Goal: Task Accomplishment & Management: Complete application form

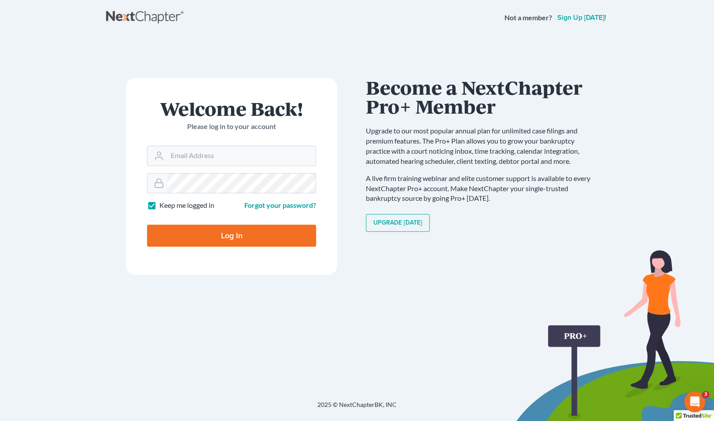
type input "[EMAIL_ADDRESS][DOMAIN_NAME]"
click at [262, 230] on input "Log In" at bounding box center [231, 236] width 169 height 22
type input "Thinking..."
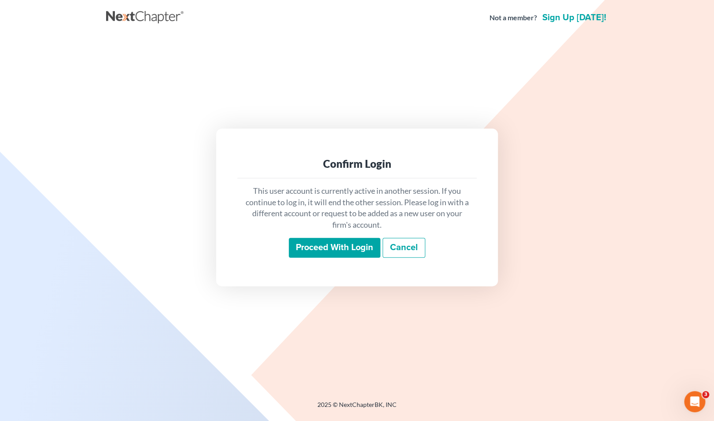
click at [315, 249] on input "Proceed with login" at bounding box center [335, 248] width 92 height 20
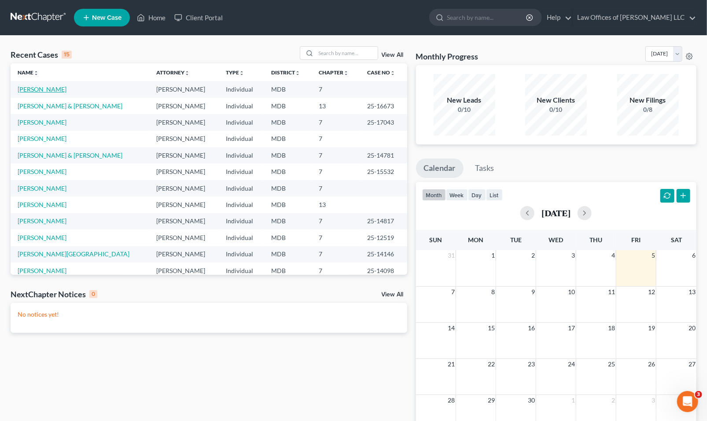
click at [39, 89] on link "[PERSON_NAME]" at bounding box center [42, 88] width 49 height 7
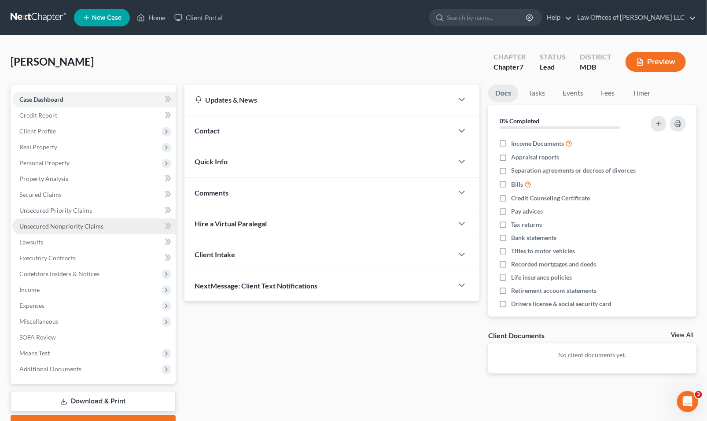
click at [90, 226] on span "Unsecured Nonpriority Claims" at bounding box center [61, 225] width 84 height 7
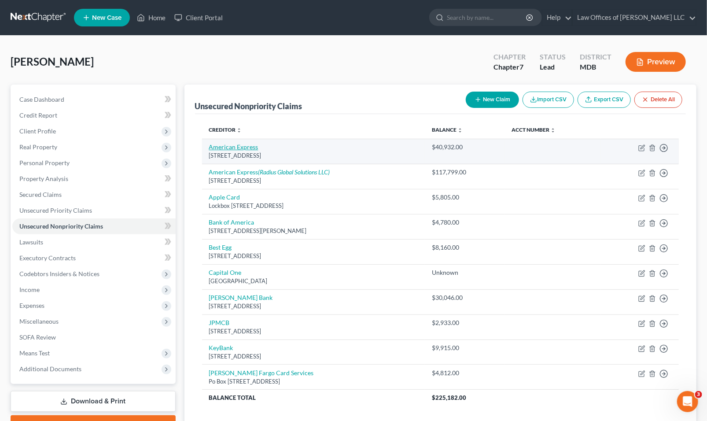
click at [243, 150] on link "American Express" at bounding box center [233, 146] width 49 height 7
select select "45"
select select "2"
select select "0"
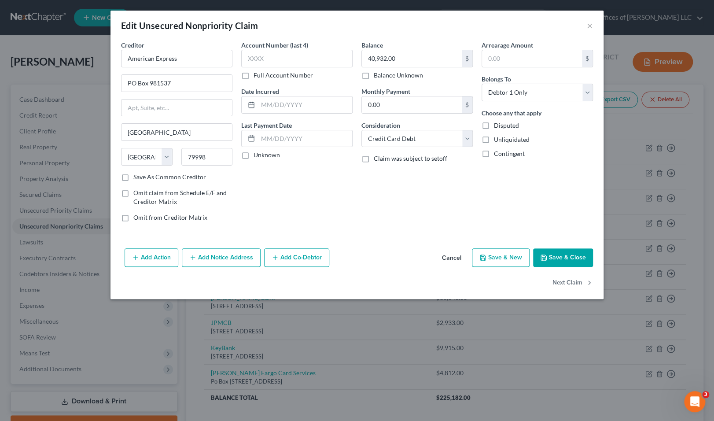
click at [164, 255] on button "Add Action" at bounding box center [152, 257] width 54 height 18
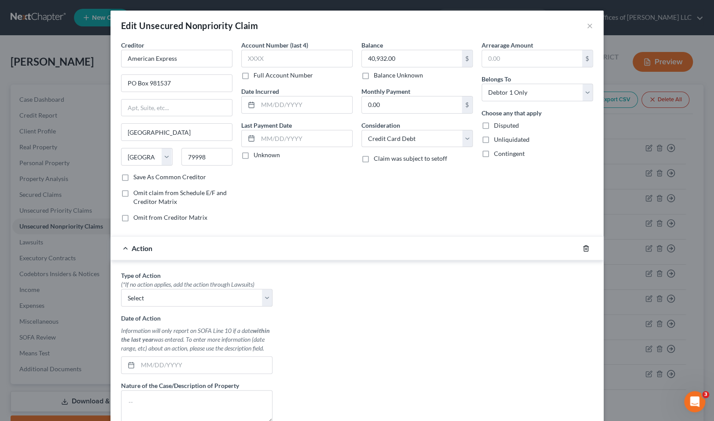
click at [582, 248] on icon "button" at bounding box center [585, 248] width 7 height 7
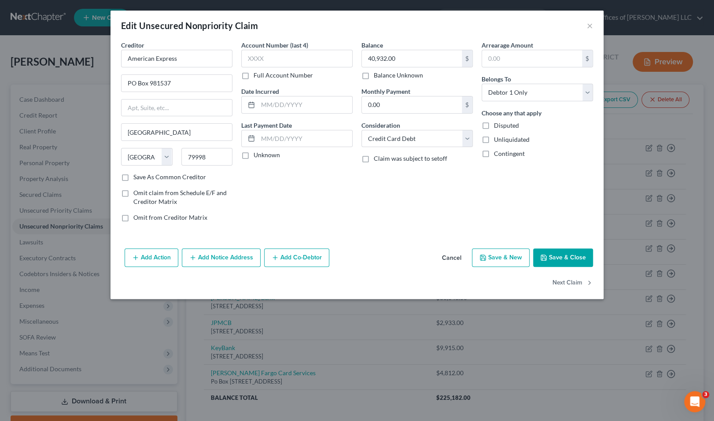
click at [220, 255] on button "Add Notice Address" at bounding box center [221, 257] width 79 height 18
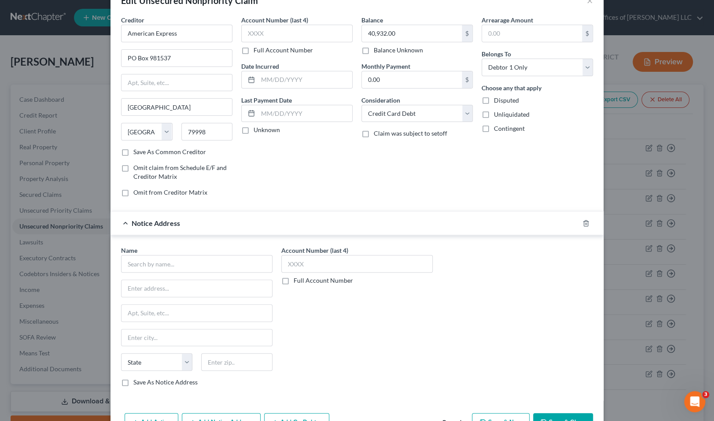
scroll to position [77, 0]
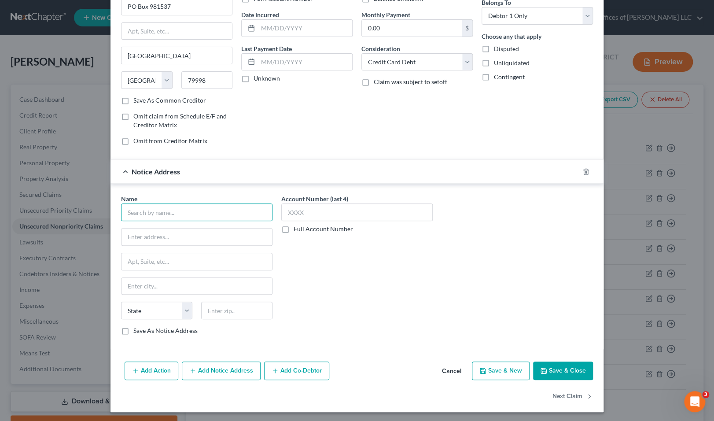
click at [169, 214] on input "text" at bounding box center [196, 212] width 151 height 18
type input "Scott Whiteman"
click at [142, 327] on label "Save As Notice Address" at bounding box center [165, 330] width 64 height 9
click at [142, 327] on input "Save As Notice Address" at bounding box center [140, 329] width 6 height 6
checkbox input "true"
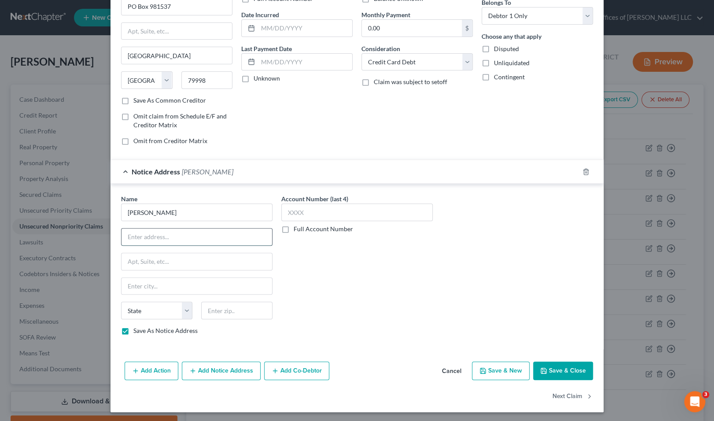
click at [154, 235] on input "text" at bounding box center [197, 236] width 151 height 17
type input "PO Box 182423"
type input "43218"
type input "Columbus"
select select "36"
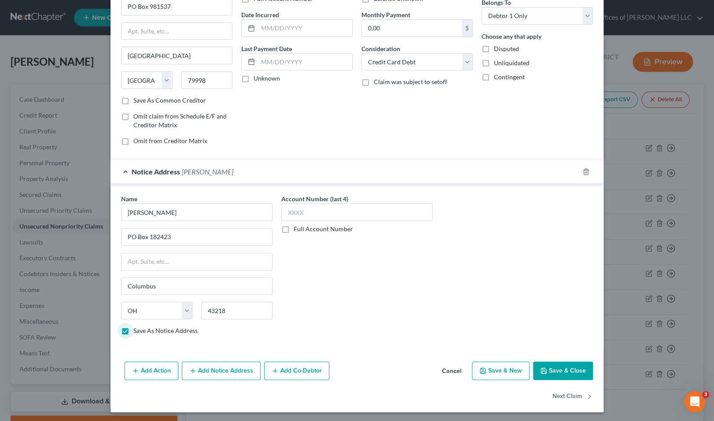
click at [569, 367] on button "Save & Close" at bounding box center [563, 370] width 60 height 18
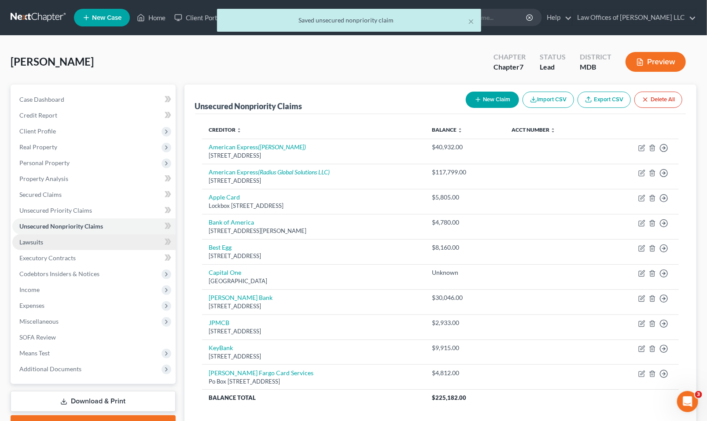
click at [63, 247] on link "Lawsuits" at bounding box center [93, 242] width 163 height 16
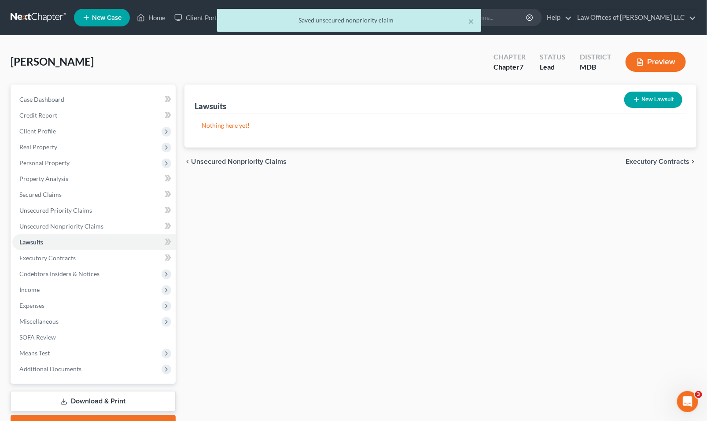
click at [640, 94] on button "New Lawsuit" at bounding box center [653, 100] width 58 height 16
select select "0"
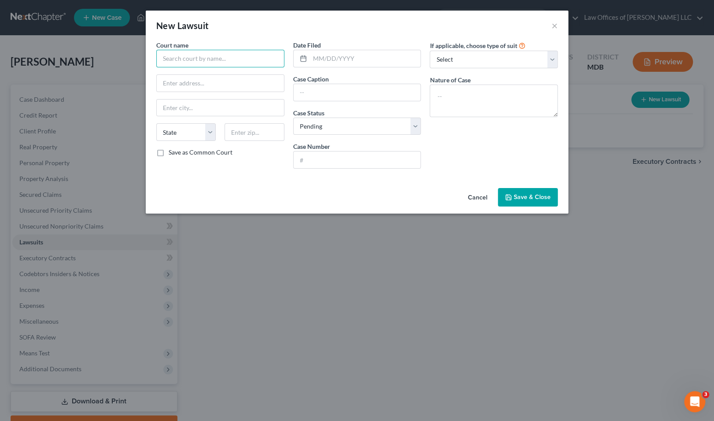
click at [235, 60] on input "text" at bounding box center [220, 59] width 128 height 18
type input "District Court for Talbot County, Maryland"
click at [331, 52] on input "text" at bounding box center [365, 58] width 111 height 17
type input "06/11/2025"
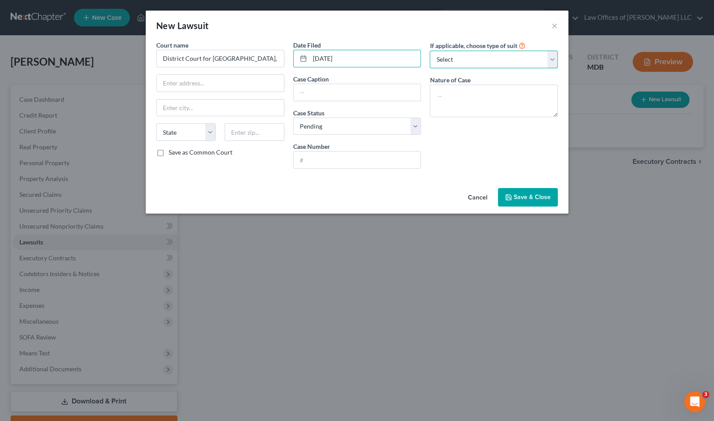
click at [461, 60] on select "Select Repossession Garnishment Foreclosure Attached, Seized, Or Levied Other" at bounding box center [494, 60] width 128 height 18
select select "4"
click at [430, 51] on select "Select Repossession Garnishment Foreclosure Attached, Seized, Or Levied Other" at bounding box center [494, 60] width 128 height 18
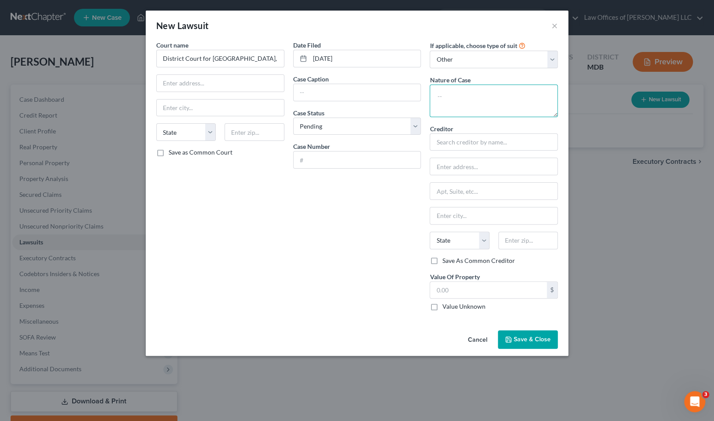
click at [468, 99] on textarea at bounding box center [494, 101] width 128 height 33
type textarea "Collections"
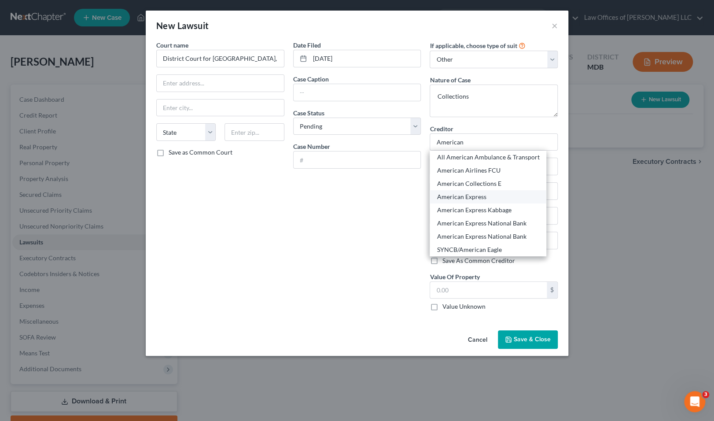
click at [475, 198] on div "American Express" at bounding box center [488, 196] width 103 height 9
type input "American Express"
type input "PO Box 981537"
type input "El Paso"
select select "45"
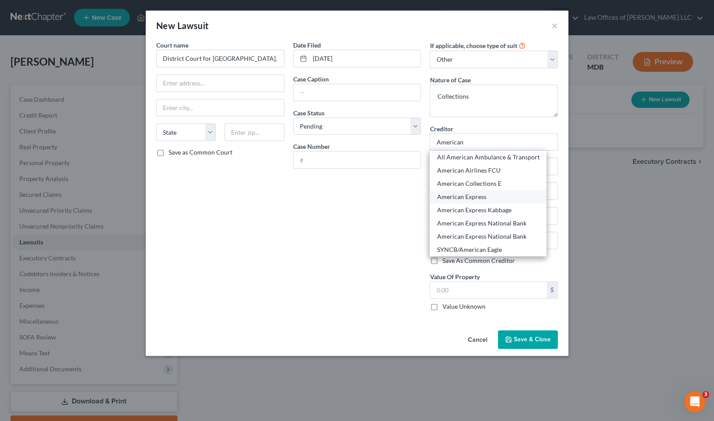
type input "79998"
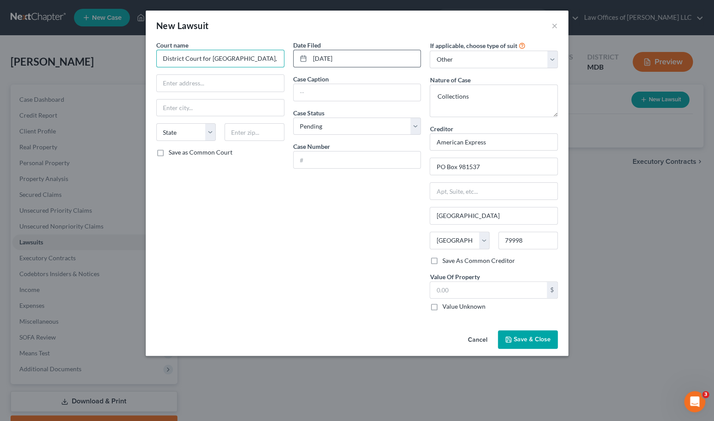
drag, startPoint x: 201, startPoint y: 58, endPoint x: 302, endPoint y: 65, distance: 101.0
click at [302, 65] on div "Court name * District Court for Talbot County, Maryland State AL AK AR AZ CA CO…" at bounding box center [357, 179] width 410 height 277
type input "District Court of Maryland for Talbot County"
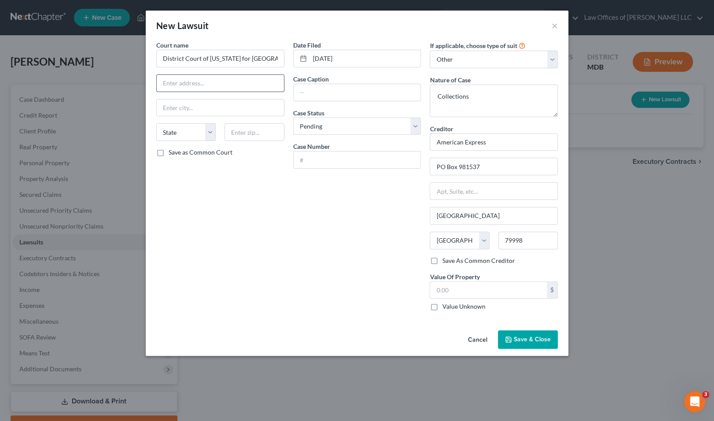
click at [210, 75] on input "text" at bounding box center [220, 83] width 127 height 17
paste input "108 W. Dover Street"
type input "108 W. Dover Street"
click at [242, 134] on input "text" at bounding box center [254, 132] width 59 height 18
type input "21601"
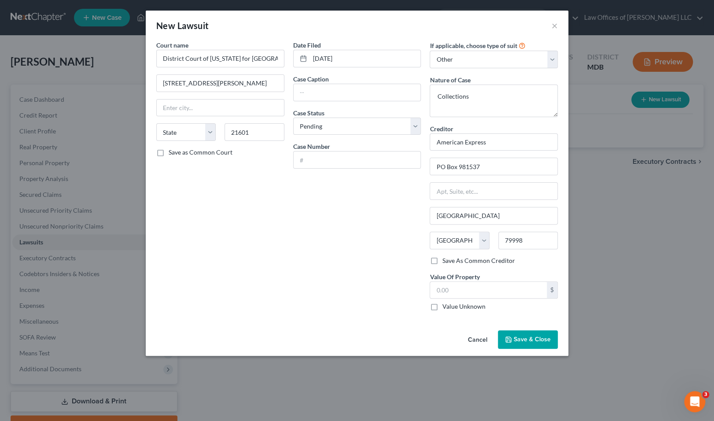
type input "Easton"
select select "21"
click at [188, 153] on label "Save as Common Court" at bounding box center [201, 152] width 64 height 9
click at [178, 153] on input "Save as Common Court" at bounding box center [175, 151] width 6 height 6
checkbox input "true"
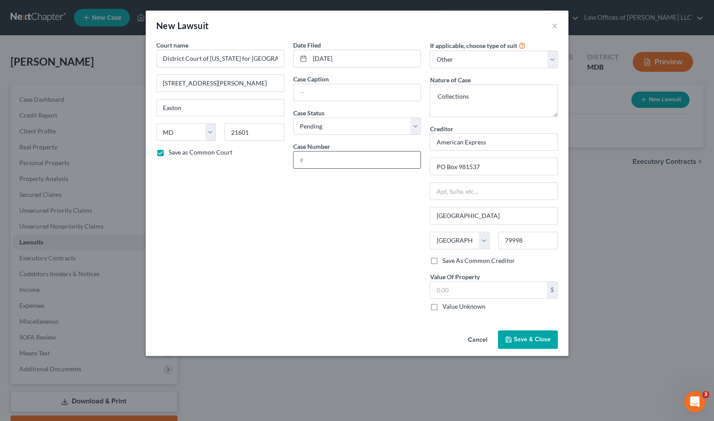
click at [371, 164] on input "text" at bounding box center [357, 159] width 127 height 17
paste input "D-035-CV-25-007568"
type input "D-035-CV-25-007568"
click at [326, 95] on input "text" at bounding box center [357, 92] width 127 height 17
paste input "American Express National Bank vs. James Costello"
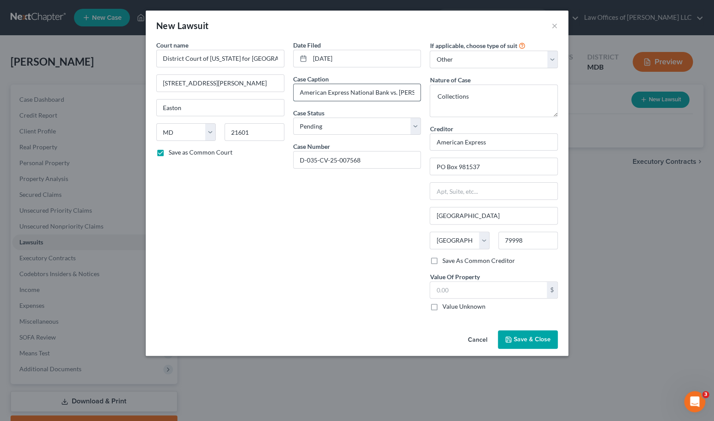
scroll to position [0, 22]
type input "American Express National Bank vs. James Costello"
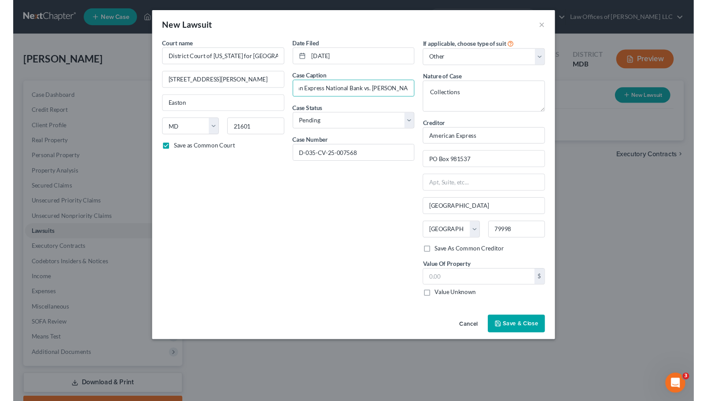
scroll to position [0, 0]
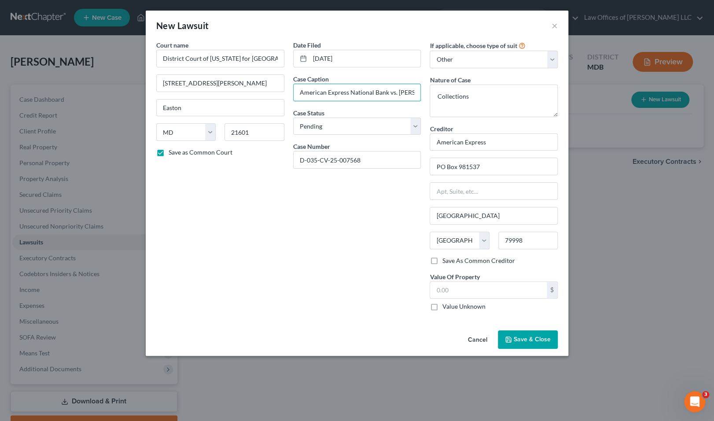
click at [526, 337] on span "Save & Close" at bounding box center [532, 338] width 37 height 7
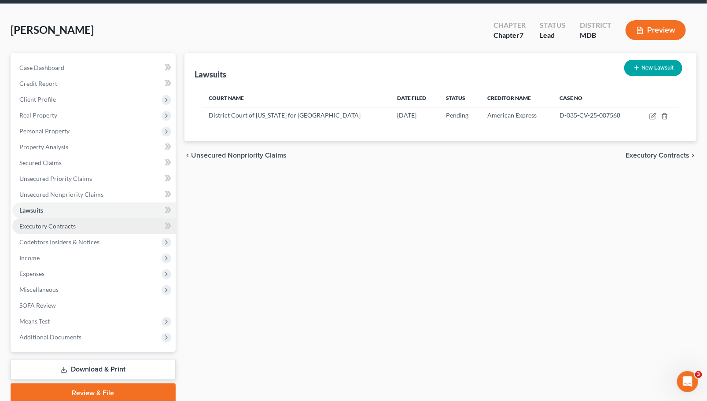
scroll to position [66, 0]
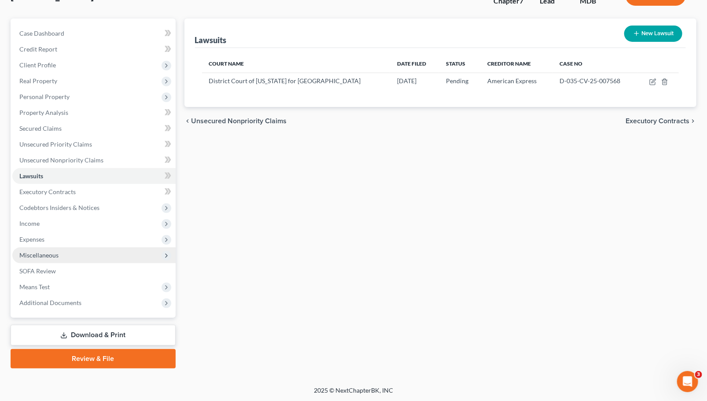
click at [53, 257] on span "Miscellaneous" at bounding box center [38, 254] width 39 height 7
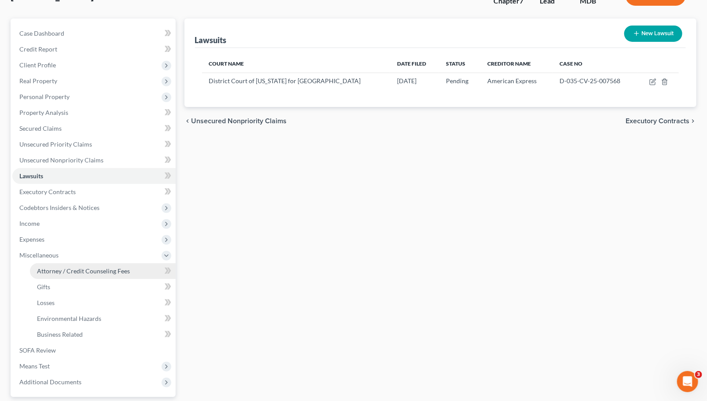
click at [56, 272] on span "Attorney / Credit Counseling Fees" at bounding box center [83, 270] width 93 height 7
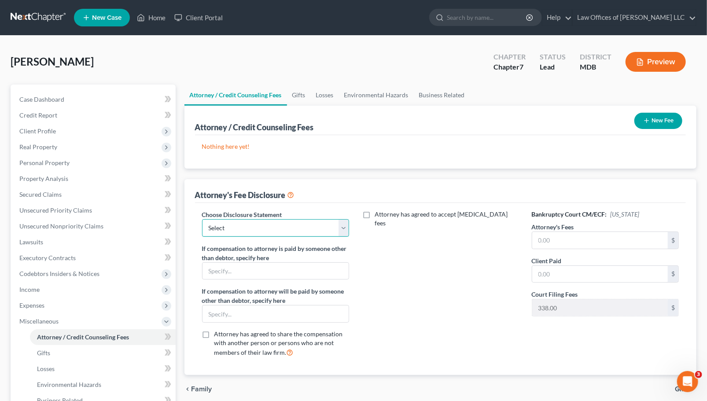
click at [263, 228] on select "Select Chapter 13 Hourly Fee Ch. 13 (Flat Fee) Ch. 7" at bounding box center [275, 228] width 147 height 18
select select "2"
click at [202, 219] on select "Select Chapter 13 Hourly Fee Ch. 13 (Flat Fee) Ch. 7" at bounding box center [275, 228] width 147 height 18
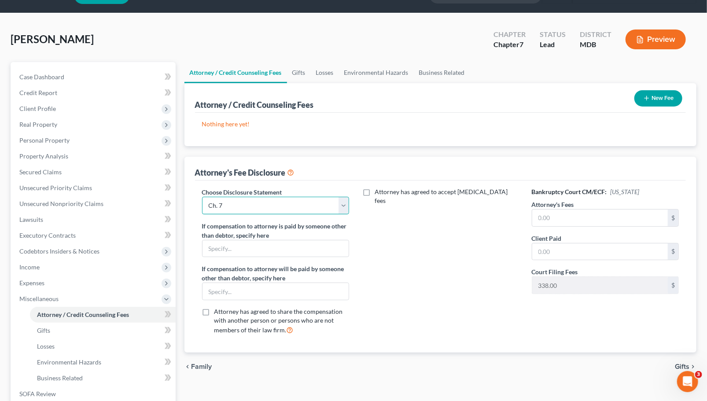
scroll to position [88, 0]
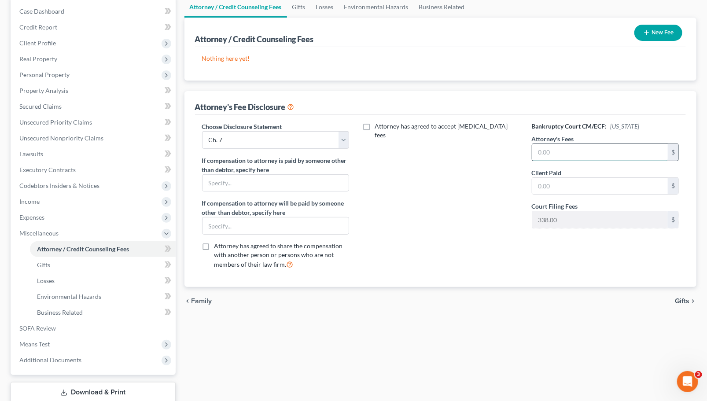
click at [571, 152] on input "text" at bounding box center [600, 152] width 136 height 17
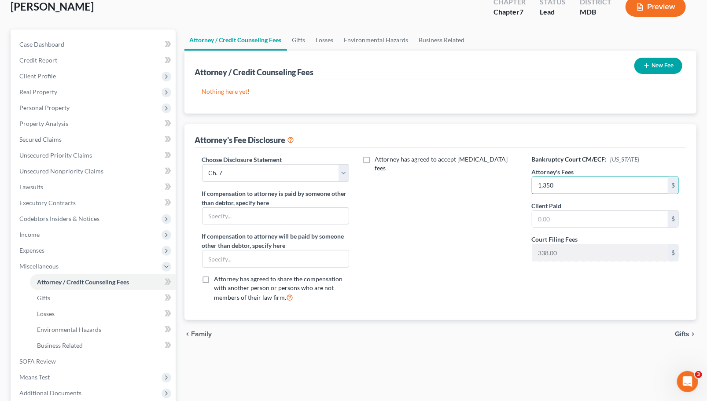
scroll to position [0, 0]
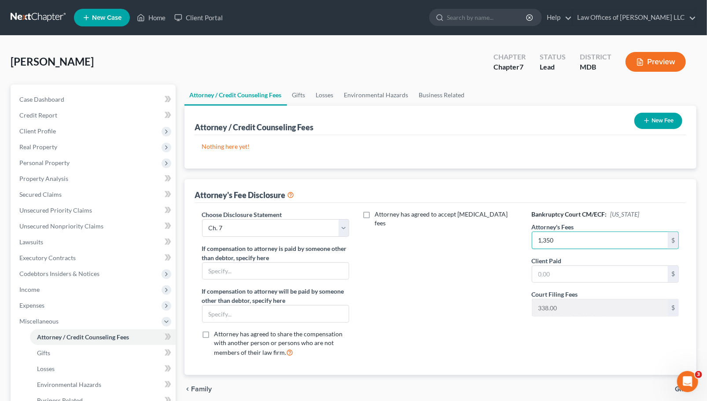
type input "1,350"
click at [655, 121] on button "New Fee" at bounding box center [658, 121] width 48 height 16
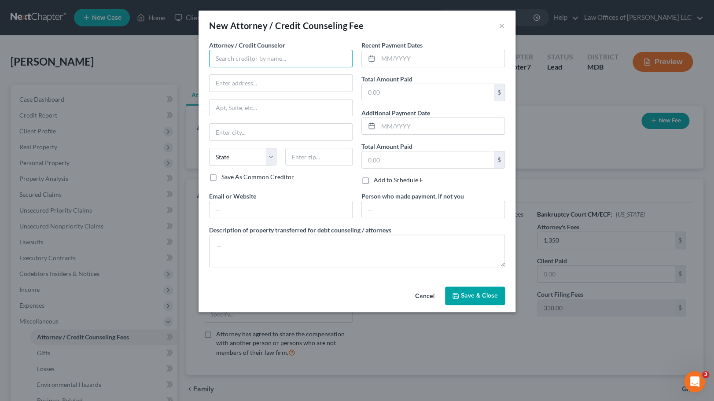
click at [268, 60] on input "text" at bounding box center [281, 59] width 144 height 18
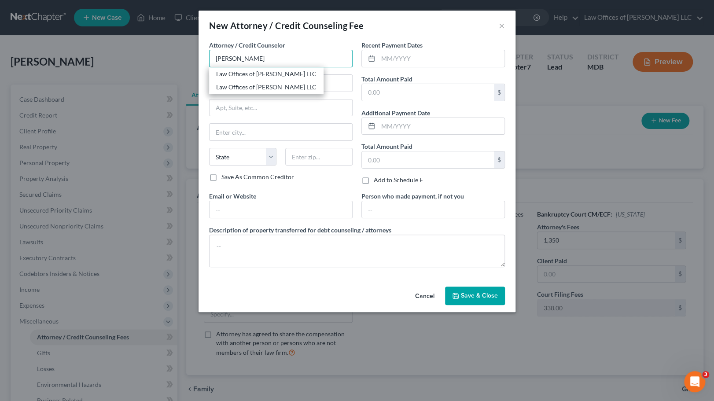
drag, startPoint x: 271, startPoint y: 59, endPoint x: 217, endPoint y: 55, distance: 54.3
click at [218, 55] on input "morgan fisher" at bounding box center [281, 59] width 144 height 18
click at [244, 79] on div "Law Offices of Morgan Fisher LLC" at bounding box center [266, 73] width 114 height 13
type input "Law Offices of Morgan Fisher LLC"
type input "18 West St"
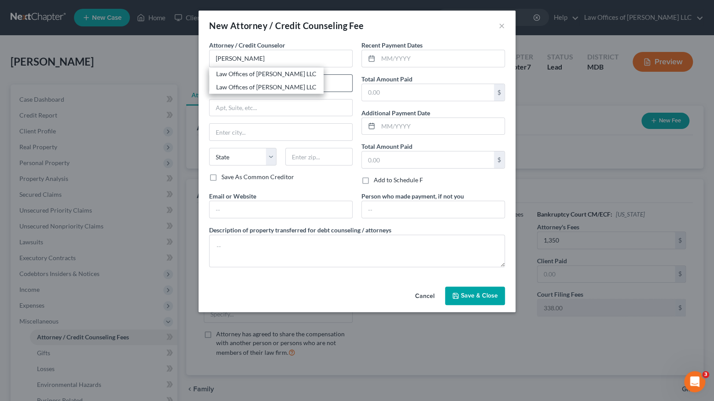
type input "Annapolis"
select select "21"
type input "21401"
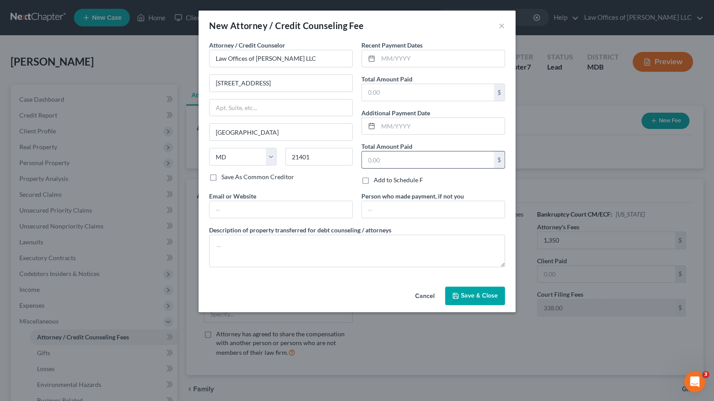
click at [382, 157] on input "text" at bounding box center [428, 159] width 132 height 17
type input "1,350"
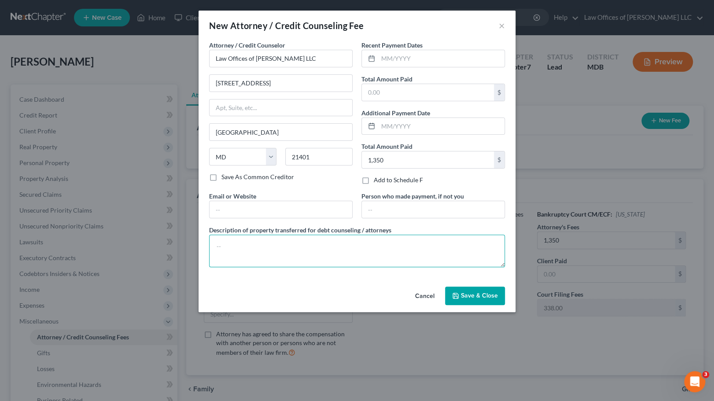
click at [290, 252] on textarea at bounding box center [357, 251] width 296 height 33
type textarea "Retainer for legal fee and costs."
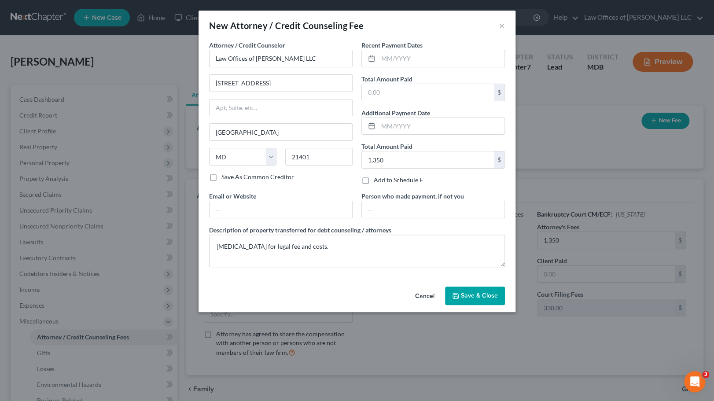
click at [462, 288] on button "Save & Close" at bounding box center [475, 296] width 60 height 18
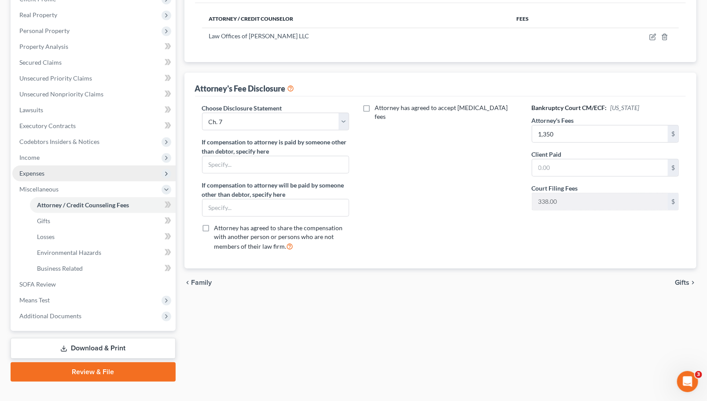
scroll to position [145, 0]
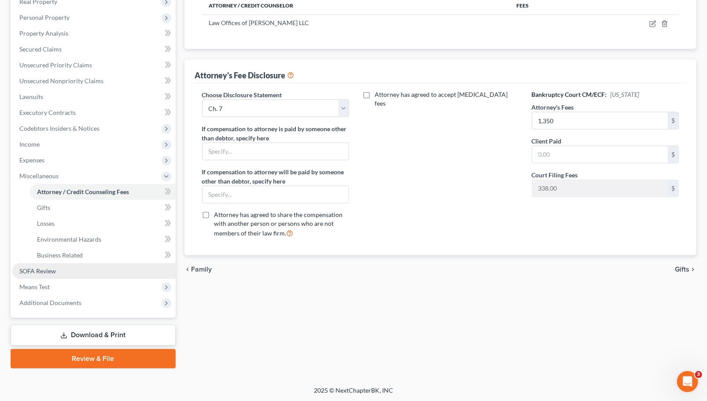
click at [80, 273] on link "SOFA Review" at bounding box center [93, 271] width 163 height 16
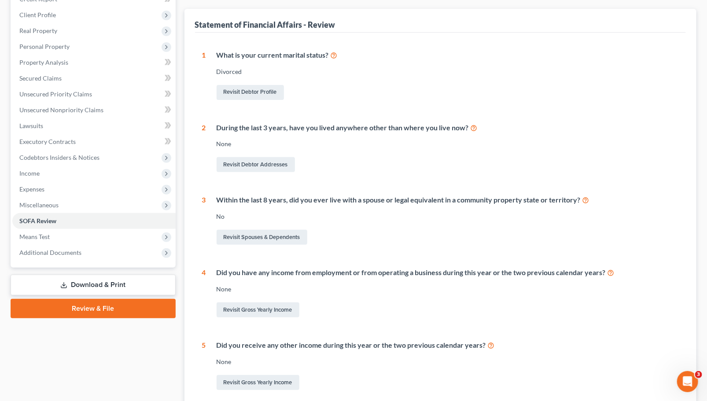
scroll to position [132, 0]
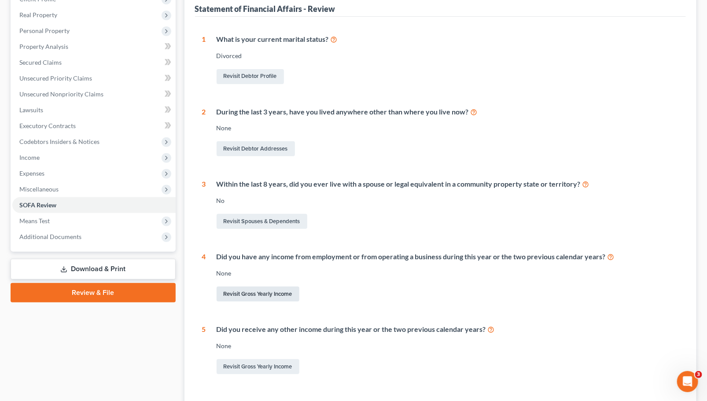
click at [259, 299] on link "Revisit Gross Yearly Income" at bounding box center [258, 294] width 83 height 15
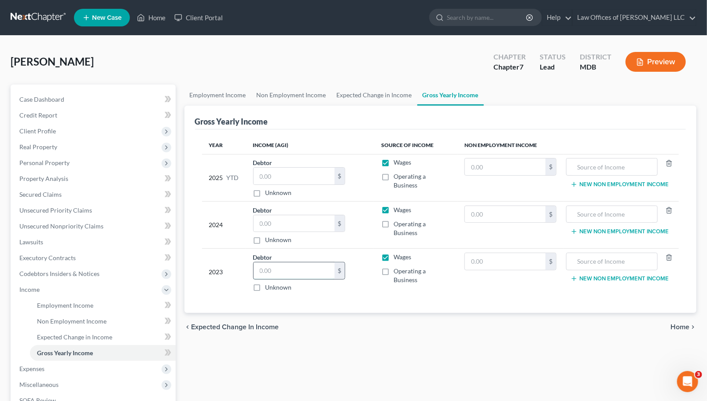
click at [322, 262] on input "text" at bounding box center [294, 270] width 81 height 17
type input "133,888"
click at [335, 215] on input "text" at bounding box center [294, 223] width 81 height 17
type input "114,458"
click at [302, 96] on link "Non Employment Income" at bounding box center [291, 95] width 80 height 21
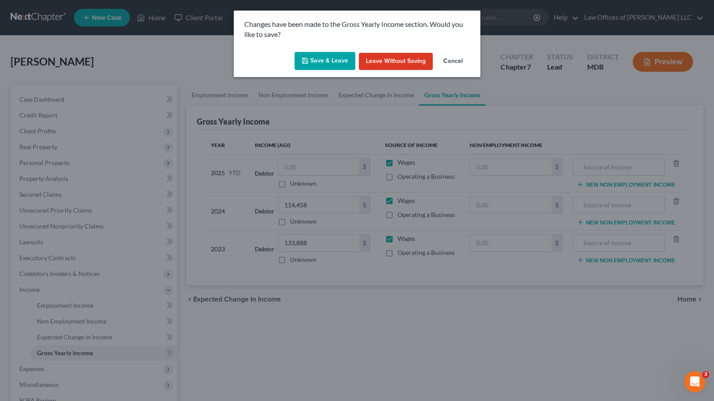
click at [329, 68] on button "Save & Leave" at bounding box center [325, 61] width 61 height 18
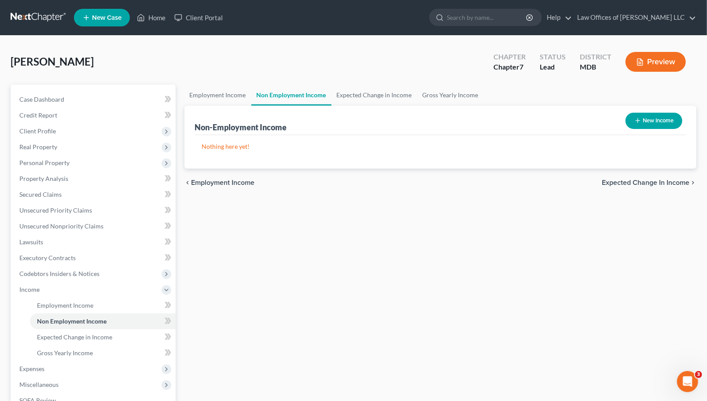
click at [306, 96] on link "Non Employment Income" at bounding box center [291, 95] width 80 height 21
click at [657, 125] on button "New Income" at bounding box center [654, 121] width 57 height 16
select select "0"
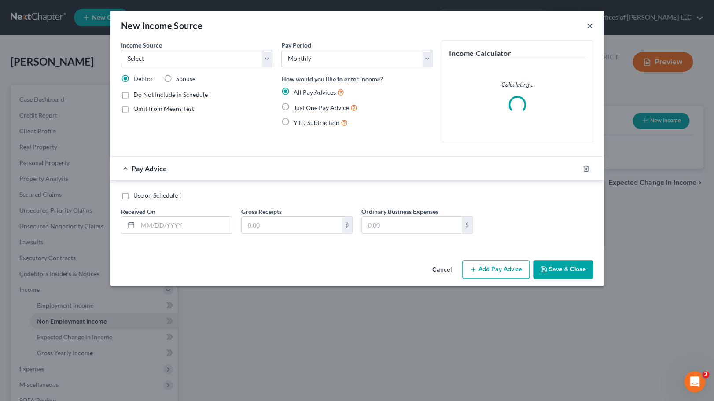
click at [591, 26] on button "×" at bounding box center [590, 25] width 6 height 11
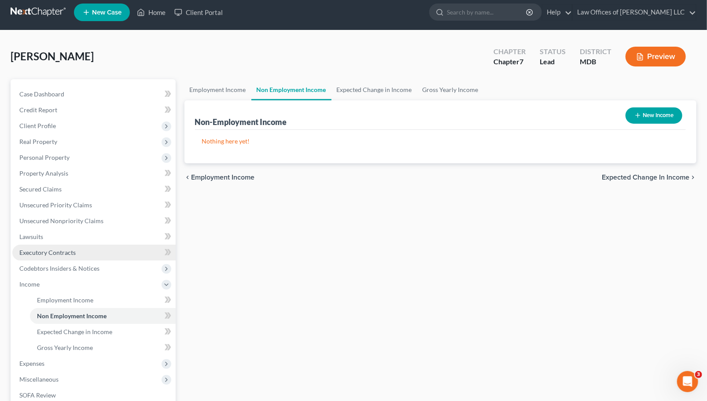
scroll to position [129, 0]
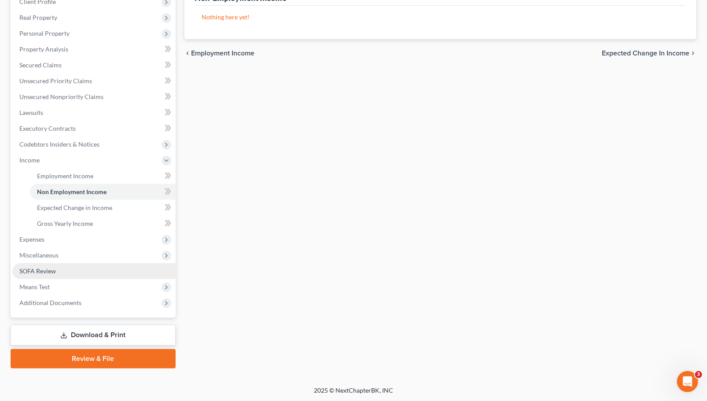
click at [63, 269] on link "SOFA Review" at bounding box center [93, 271] width 163 height 16
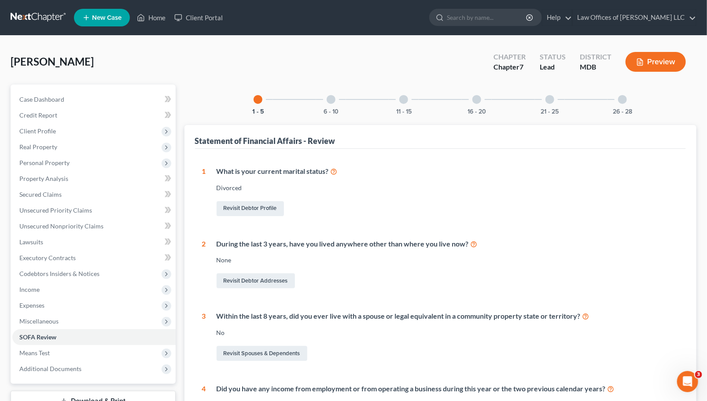
scroll to position [220, 0]
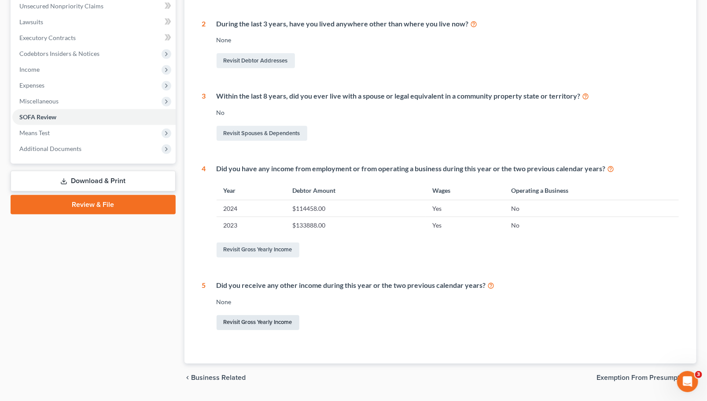
click at [254, 321] on link "Revisit Gross Yearly Income" at bounding box center [258, 322] width 83 height 15
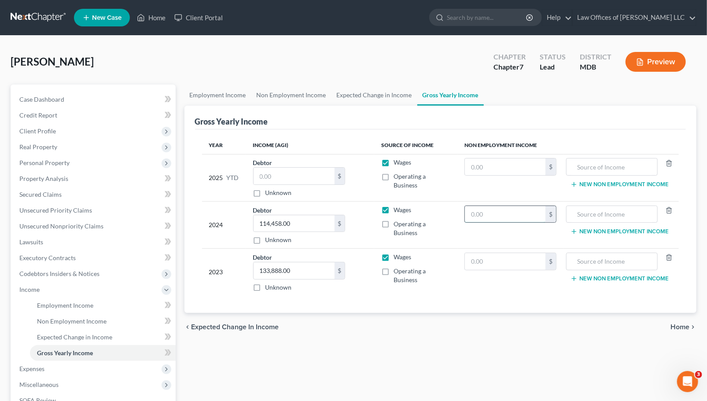
click at [476, 206] on input "text" at bounding box center [505, 214] width 81 height 17
type input "26,401"
type input "IRA"
click at [506, 167] on input "text" at bounding box center [505, 166] width 81 height 17
type input "38,400"
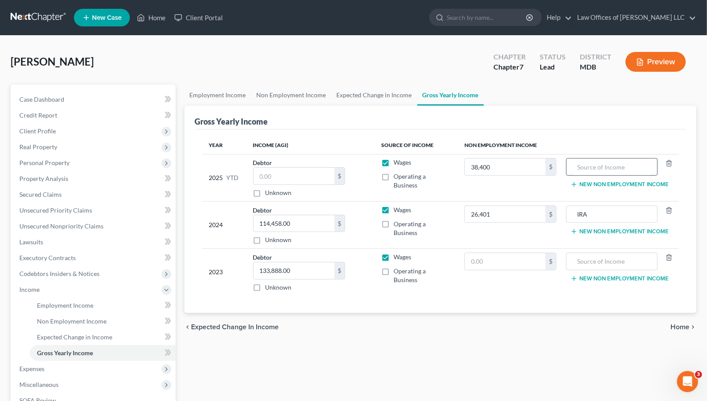
click at [618, 163] on input "text" at bounding box center [612, 166] width 82 height 17
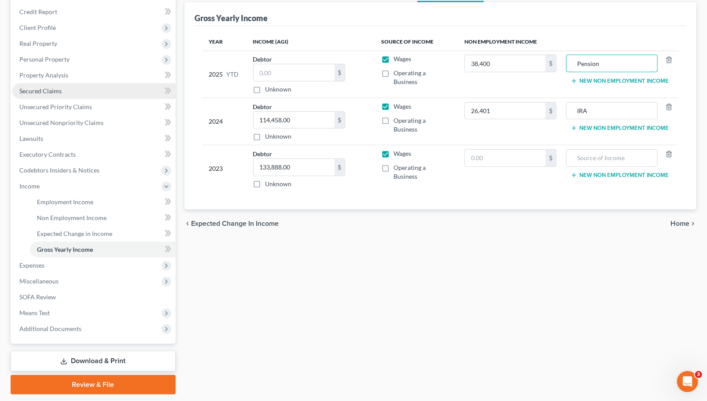
scroll to position [129, 0]
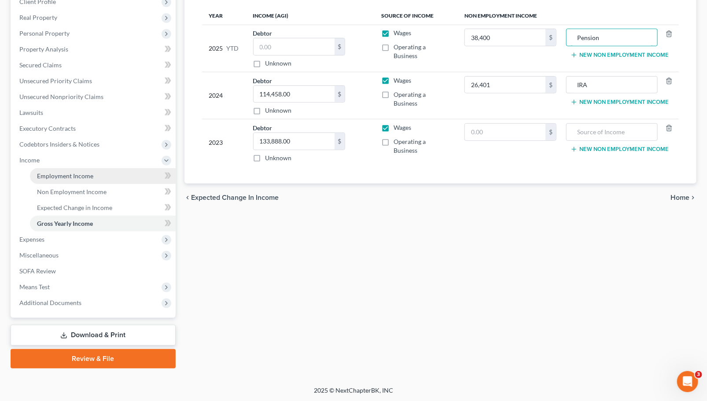
type input "Pension"
click at [77, 179] on span "Employment Income" at bounding box center [65, 175] width 56 height 7
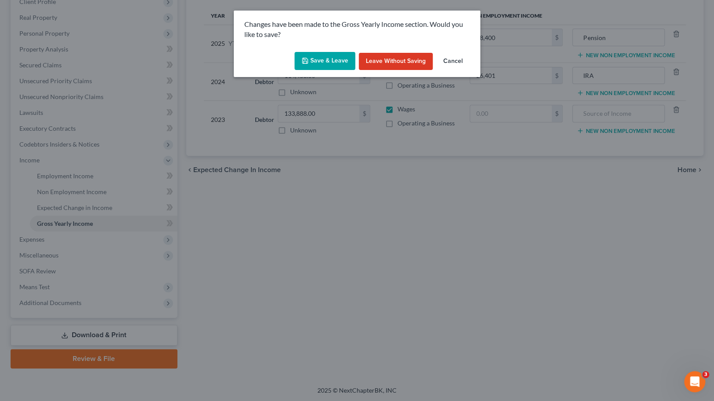
click at [342, 59] on button "Save & Leave" at bounding box center [325, 61] width 61 height 18
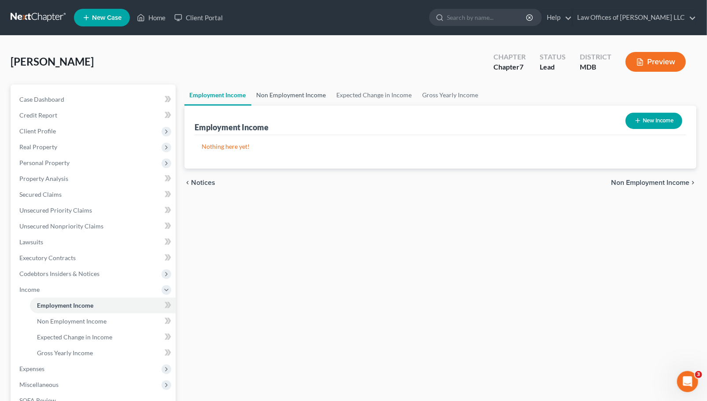
click at [291, 95] on link "Non Employment Income" at bounding box center [291, 95] width 80 height 21
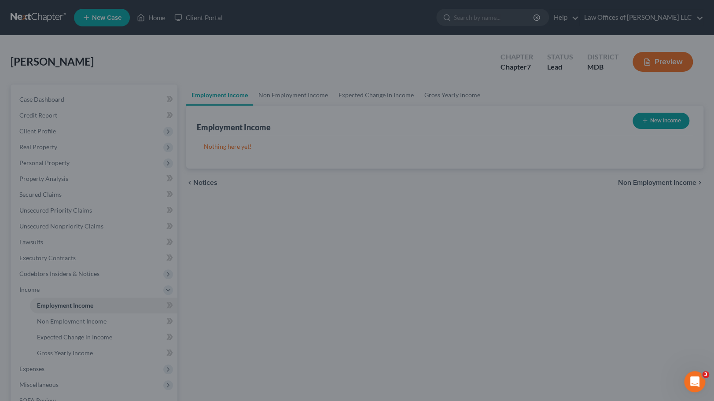
click at [309, 135] on div at bounding box center [357, 200] width 714 height 401
click at [292, 93] on div at bounding box center [357, 200] width 714 height 401
click at [292, 94] on div at bounding box center [357, 200] width 714 height 401
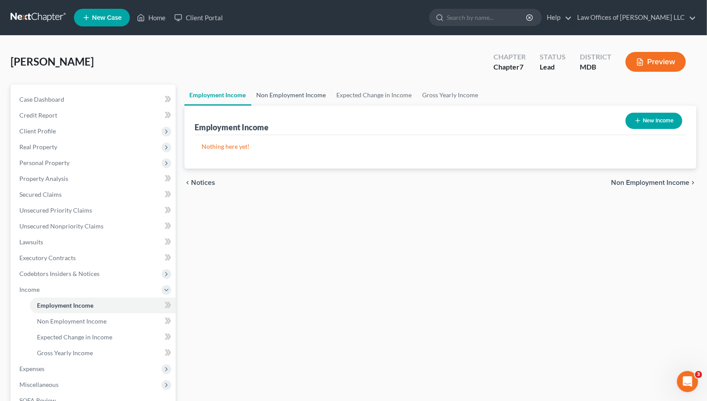
click at [279, 96] on link "Non Employment Income" at bounding box center [291, 95] width 80 height 21
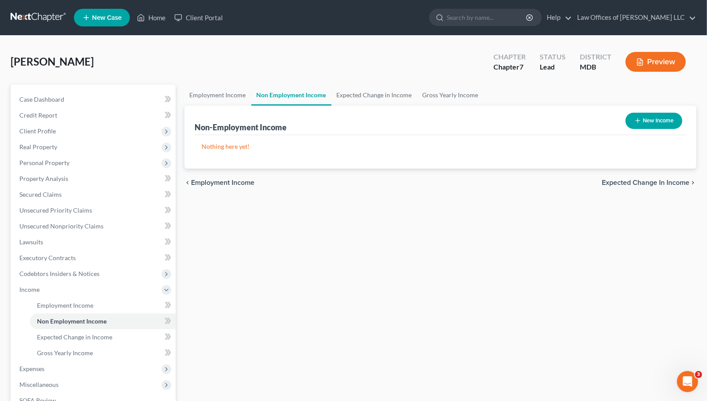
click at [656, 119] on button "New Income" at bounding box center [654, 121] width 57 height 16
select select "0"
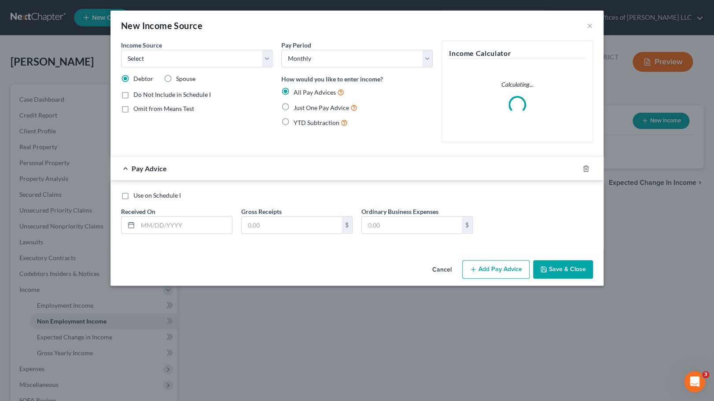
drag, startPoint x: 212, startPoint y: 41, endPoint x: 215, endPoint y: 44, distance: 4.7
click at [214, 42] on div "Income Source * Select Unemployment Disability (from employer) Pension Retireme…" at bounding box center [196, 54] width 151 height 27
click at [212, 57] on select "Select Unemployment Disability (from employer) Pension Retirement Social Securi…" at bounding box center [196, 59] width 151 height 18
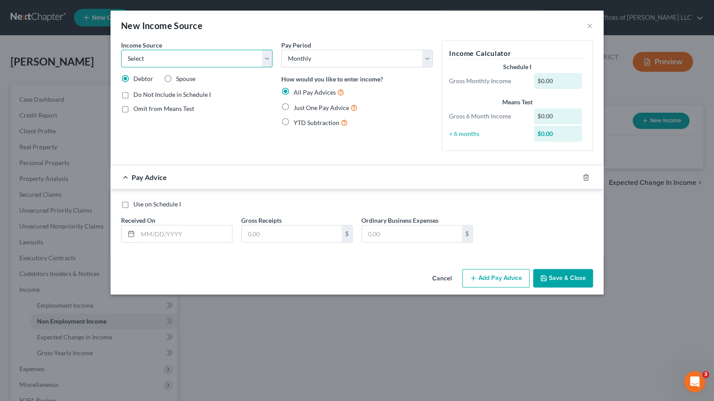
select select "3"
click at [121, 50] on select "Select Unemployment Disability (from employer) Pension Retirement Social Securi…" at bounding box center [196, 59] width 151 height 18
click at [294, 108] on label "Just One Pay Advice" at bounding box center [326, 108] width 64 height 10
click at [297, 108] on input "Just One Pay Advice" at bounding box center [300, 106] width 6 height 6
radio input "true"
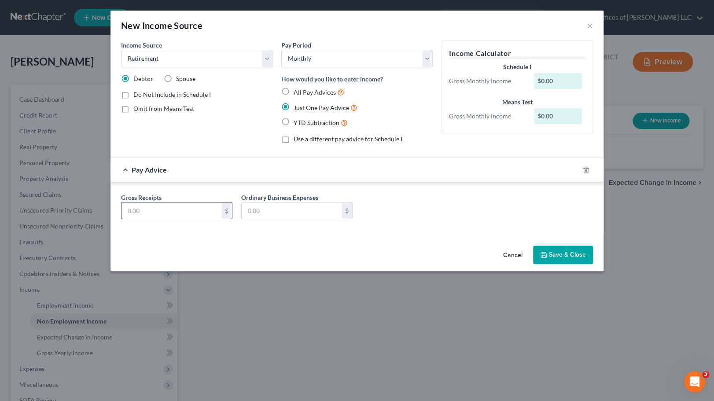
click at [170, 220] on div "Gross Receipts $ Ordinary Business Expenses $" at bounding box center [357, 210] width 481 height 34
click at [190, 212] on input "text" at bounding box center [172, 211] width 100 height 17
type input "6,400"
click at [563, 255] on button "Save & Close" at bounding box center [563, 255] width 60 height 18
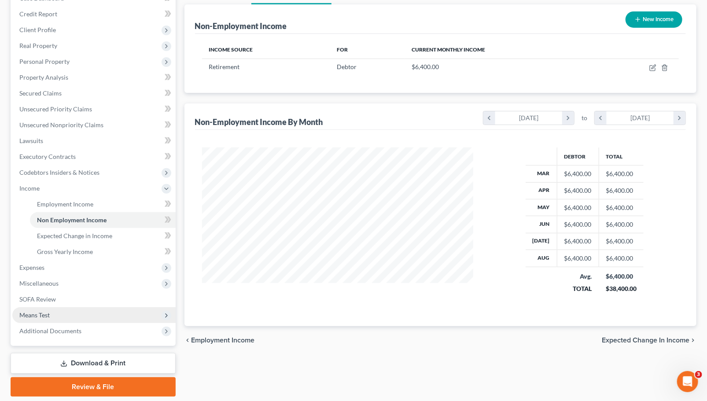
scroll to position [129, 0]
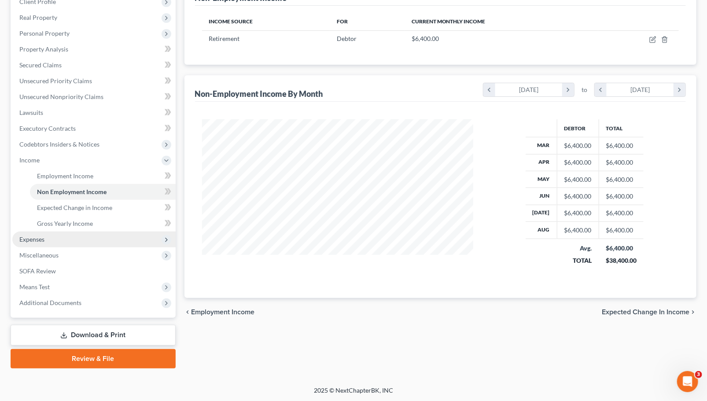
click at [78, 241] on span "Expenses" at bounding box center [93, 240] width 163 height 16
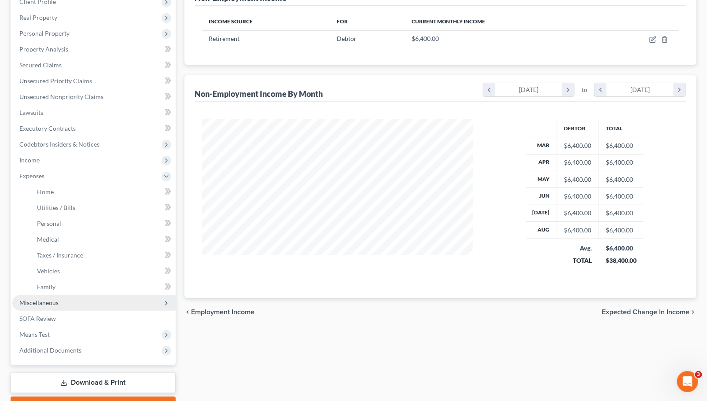
click at [78, 304] on span "Miscellaneous" at bounding box center [93, 303] width 163 height 16
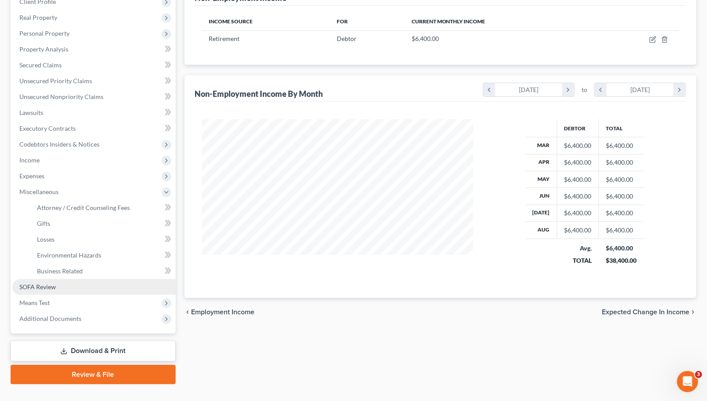
click at [51, 283] on span "SOFA Review" at bounding box center [37, 286] width 37 height 7
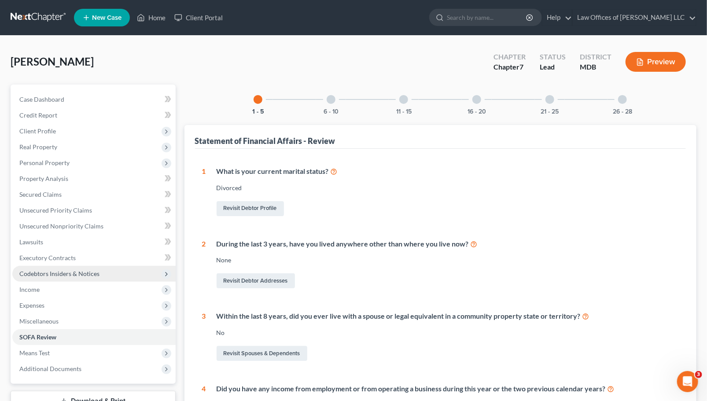
click at [62, 272] on span "Codebtors Insiders & Notices" at bounding box center [59, 273] width 80 height 7
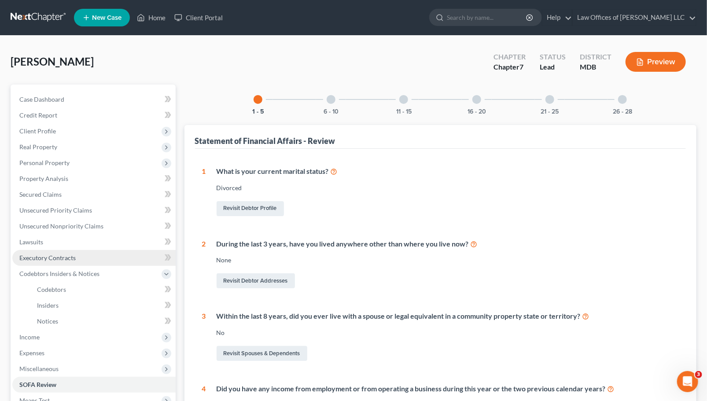
click at [60, 256] on span "Executory Contracts" at bounding box center [47, 257] width 56 height 7
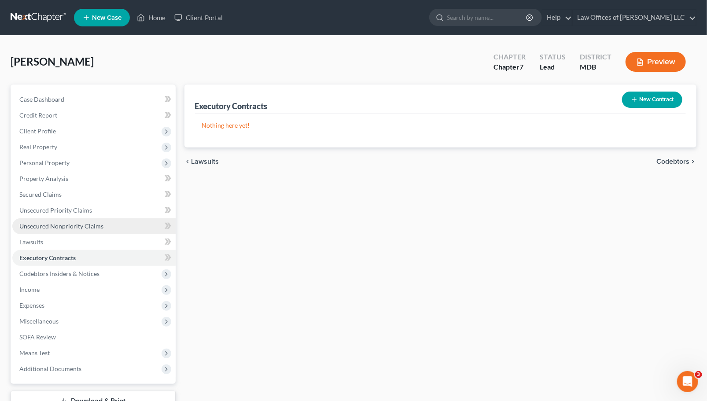
click at [52, 221] on link "Unsecured Nonpriority Claims" at bounding box center [93, 226] width 163 height 16
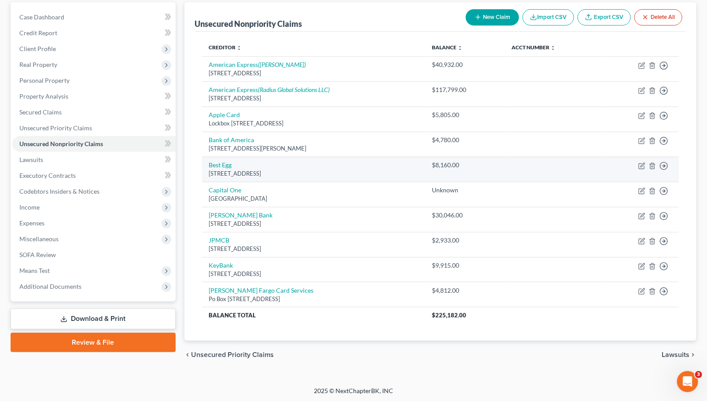
scroll to position [38, 0]
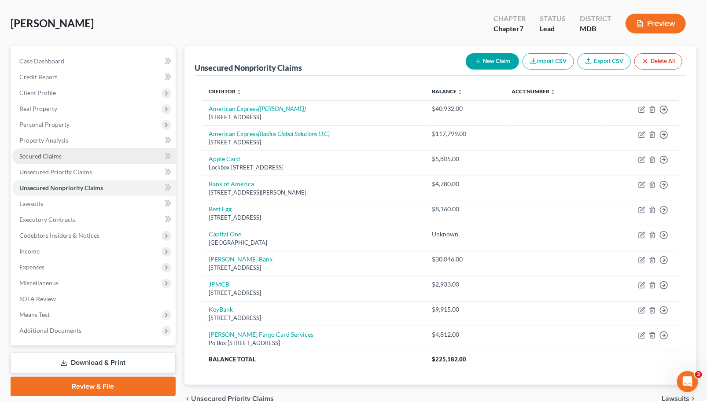
click at [54, 155] on span "Secured Claims" at bounding box center [40, 155] width 42 height 7
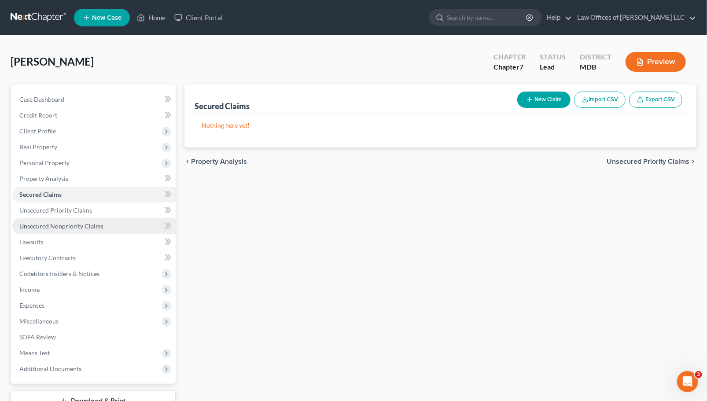
click at [54, 227] on span "Unsecured Nonpriority Claims" at bounding box center [61, 225] width 84 height 7
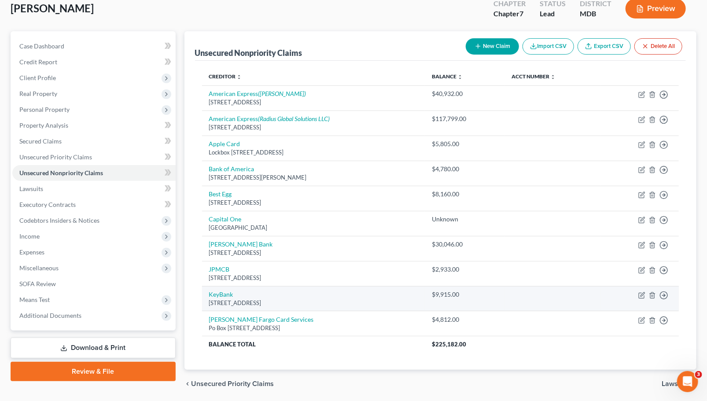
scroll to position [38, 0]
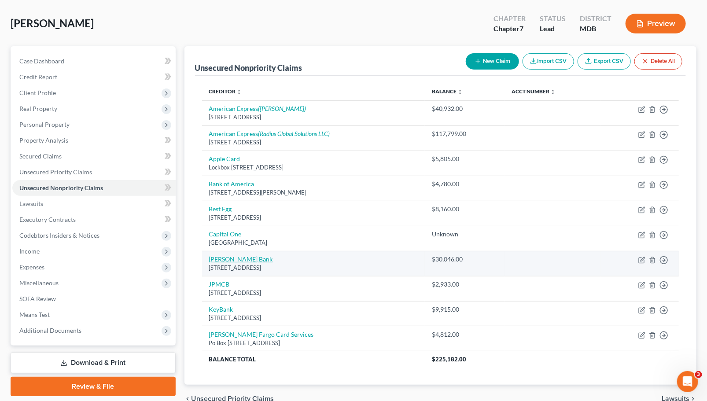
click at [232, 260] on link "Fulton Bank" at bounding box center [241, 258] width 64 height 7
select select "39"
select select "2"
select select "0"
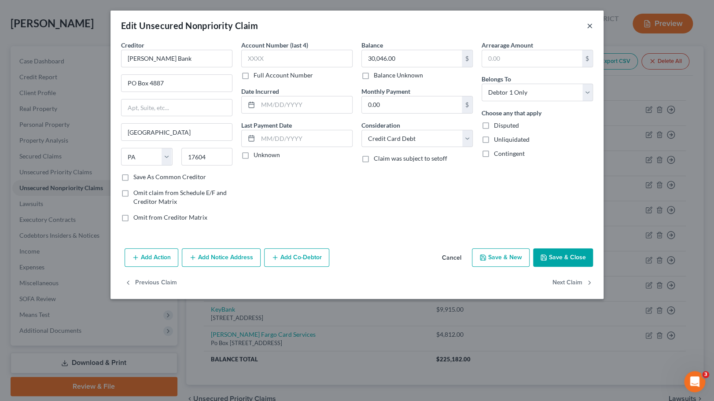
click at [588, 28] on button "×" at bounding box center [590, 25] width 6 height 11
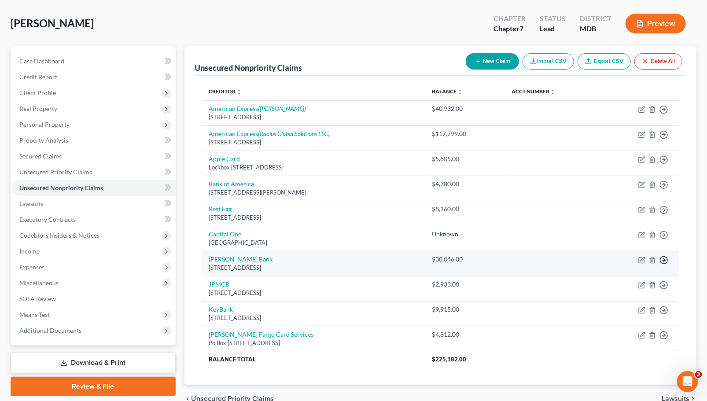
click at [662, 259] on icon "button" at bounding box center [663, 260] width 9 height 9
click at [619, 267] on link "Move to D" at bounding box center [624, 266] width 74 height 15
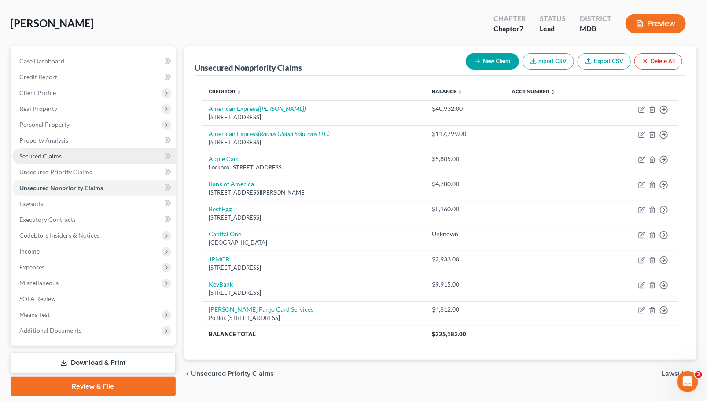
click at [53, 151] on link "Secured Claims" at bounding box center [93, 156] width 163 height 16
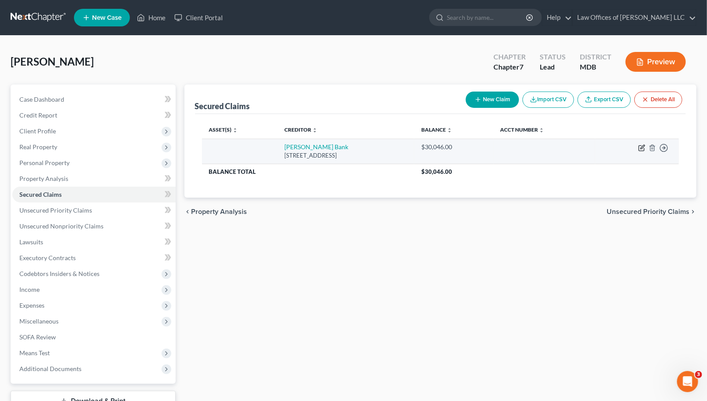
click at [644, 147] on icon "button" at bounding box center [641, 147] width 7 height 7
select select "39"
select select "0"
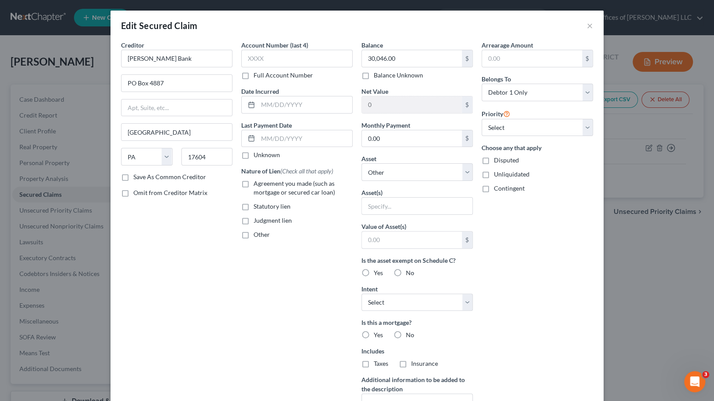
click at [254, 183] on label "Agreement you made (such as mortgage or secured car loan)" at bounding box center [303, 188] width 99 height 18
click at [257, 183] on input "Agreement you made (such as mortgage or secured car loan)" at bounding box center [260, 182] width 6 height 6
checkbox input "true"
click at [420, 139] on input "0.00" at bounding box center [412, 138] width 100 height 17
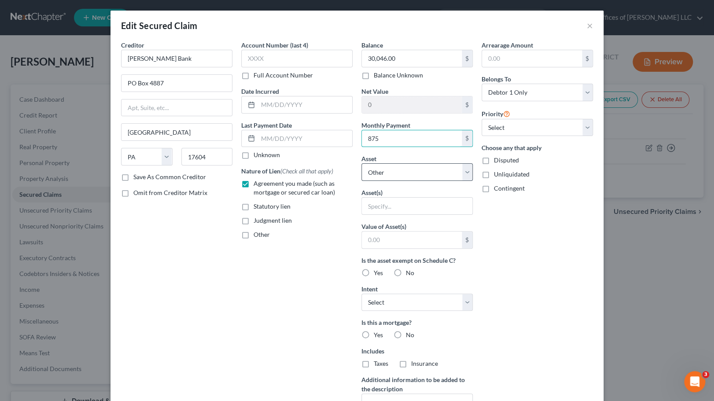
type input "875"
click at [401, 169] on select "Select Other Multiple Assets 2020 Ford F-150 - $0.0 IRA-Park Avenue Securities …" at bounding box center [416, 172] width 111 height 18
select select "2"
click at [361, 163] on select "Select Other Multiple Assets 2020 Ford F-150 - $0.0 IRA-Park Avenue Securities …" at bounding box center [416, 172] width 111 height 18
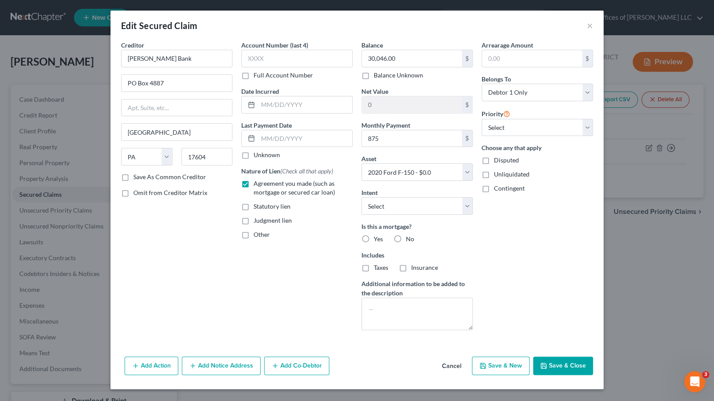
click at [406, 237] on label "No" at bounding box center [410, 239] width 8 height 9
click at [409, 237] on input "No" at bounding box center [412, 238] width 6 height 6
radio input "true"
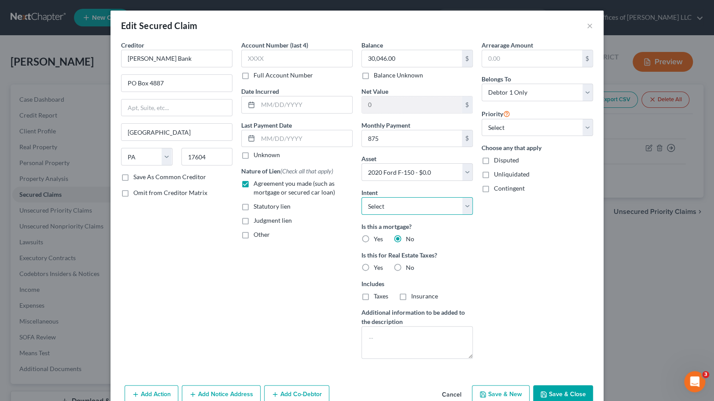
click at [409, 209] on select "Select Surrender Redeem Reaffirm Avoid Other" at bounding box center [416, 206] width 111 height 18
select select "2"
click at [361, 197] on select "Select Surrender Redeem Reaffirm Avoid Other" at bounding box center [416, 206] width 111 height 18
click at [406, 266] on label "No" at bounding box center [410, 267] width 8 height 9
click at [409, 266] on input "No" at bounding box center [412, 266] width 6 height 6
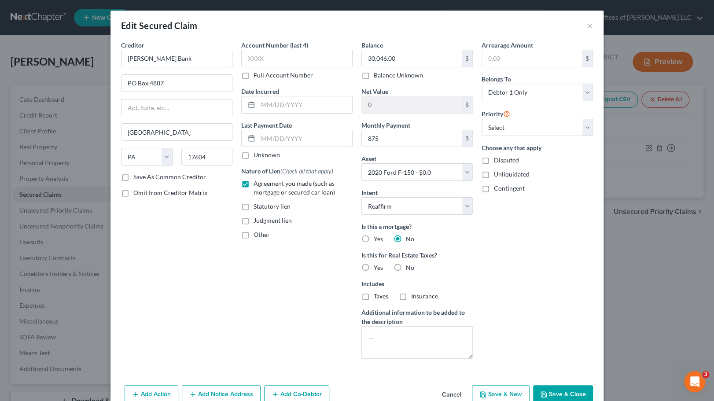
radio input "true"
click at [564, 392] on button "Save & Close" at bounding box center [563, 394] width 60 height 18
select select
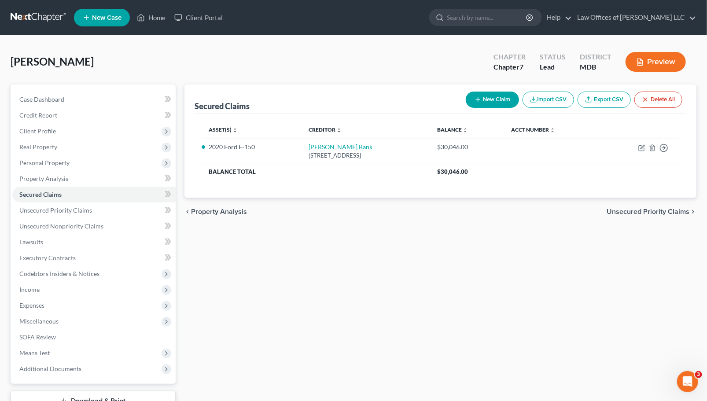
drag, startPoint x: 546, startPoint y: 352, endPoint x: 423, endPoint y: 309, distance: 130.0
click at [423, 309] on div "Secured Claims New Claim Import CSV Export CSV Delete All Asset(s) expand_more …" at bounding box center [440, 260] width 521 height 350
drag, startPoint x: 123, startPoint y: 183, endPoint x: 349, endPoint y: 245, distance: 233.9
click at [349, 245] on div "Secured Claims New Claim Import CSV Export CSV Delete All Asset(s) expand_more …" at bounding box center [440, 260] width 521 height 350
click at [60, 324] on span "Miscellaneous" at bounding box center [93, 321] width 163 height 16
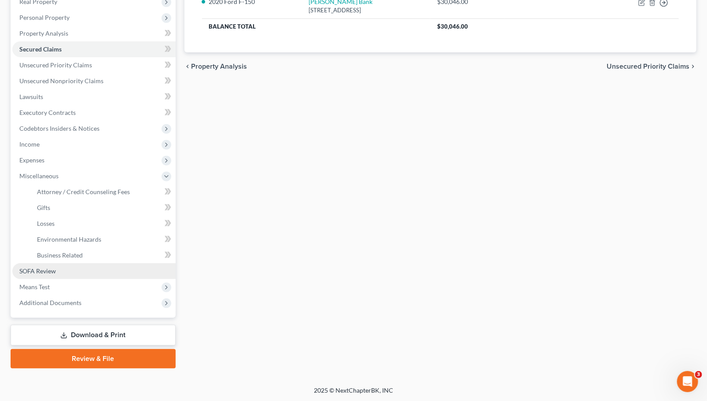
click at [79, 274] on link "SOFA Review" at bounding box center [93, 271] width 163 height 16
